Goal: Information Seeking & Learning: Find specific fact

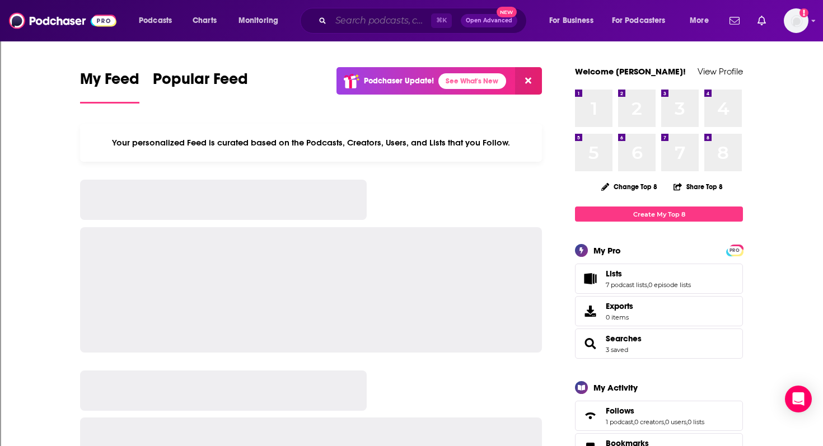
click at [408, 22] on input "Search podcasts, credits, & more..." at bounding box center [381, 21] width 100 height 18
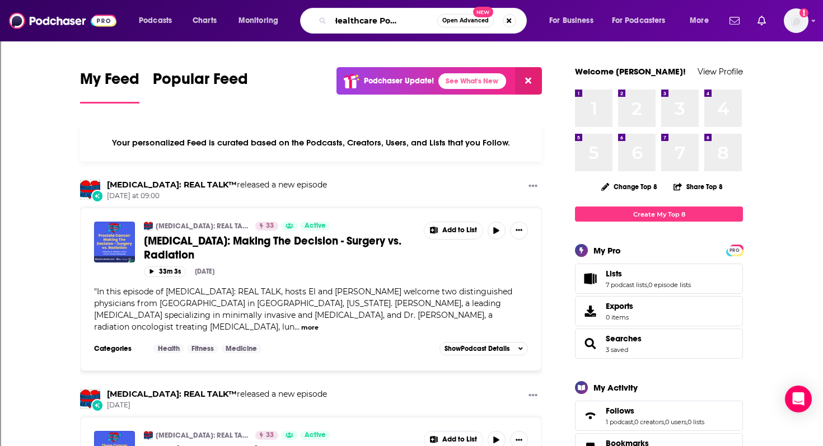
scroll to position [0, 39]
type input "The AI Healthcare Podcast [PERSON_NAME]"
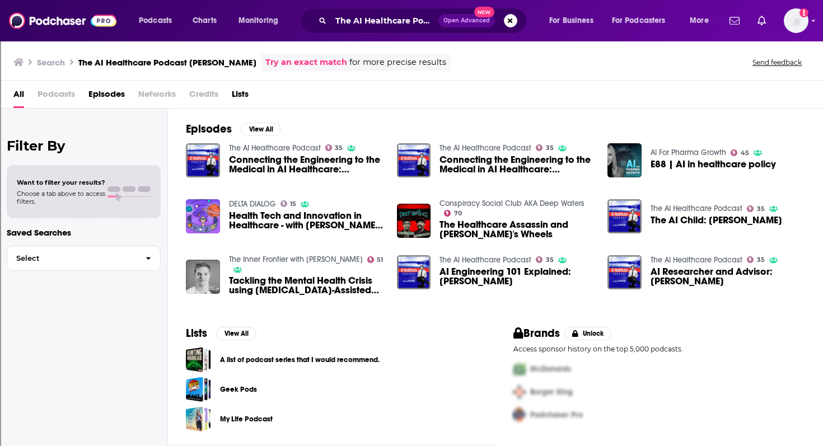
click at [249, 161] on span "Connecting the Engineering to the Medical in AI Healthcare: [PERSON_NAME]" at bounding box center [306, 164] width 154 height 19
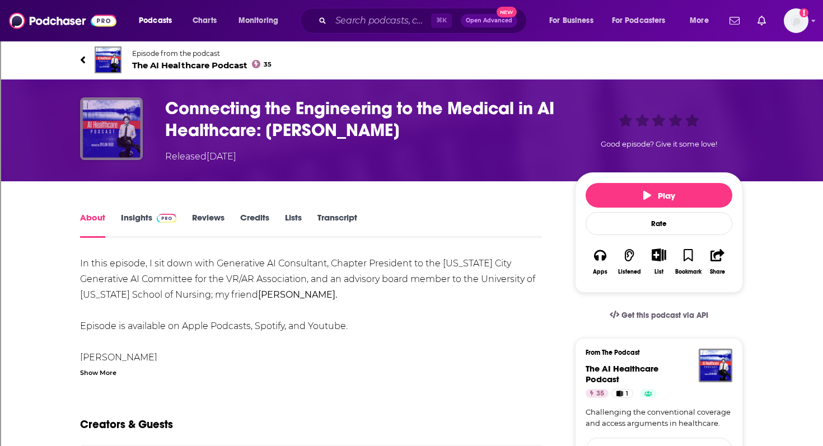
click at [121, 133] on img "Connecting the Engineering to the Medical in AI Healthcare: Doug Hohulin" at bounding box center [111, 128] width 63 height 63
